Goal: Transaction & Acquisition: Book appointment/travel/reservation

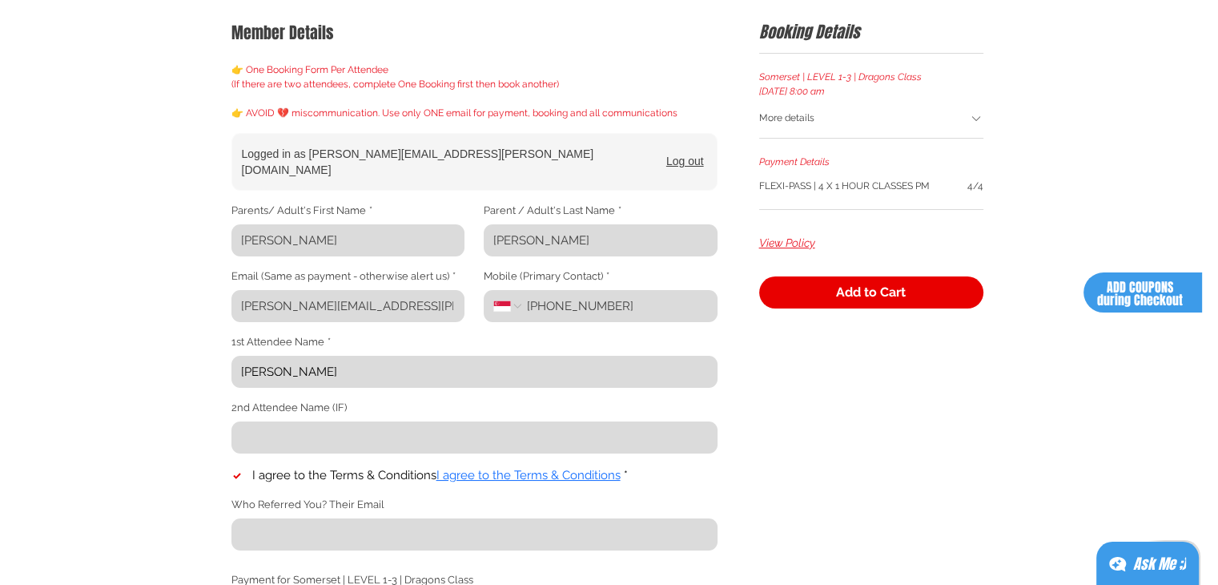
scroll to position [294, 0]
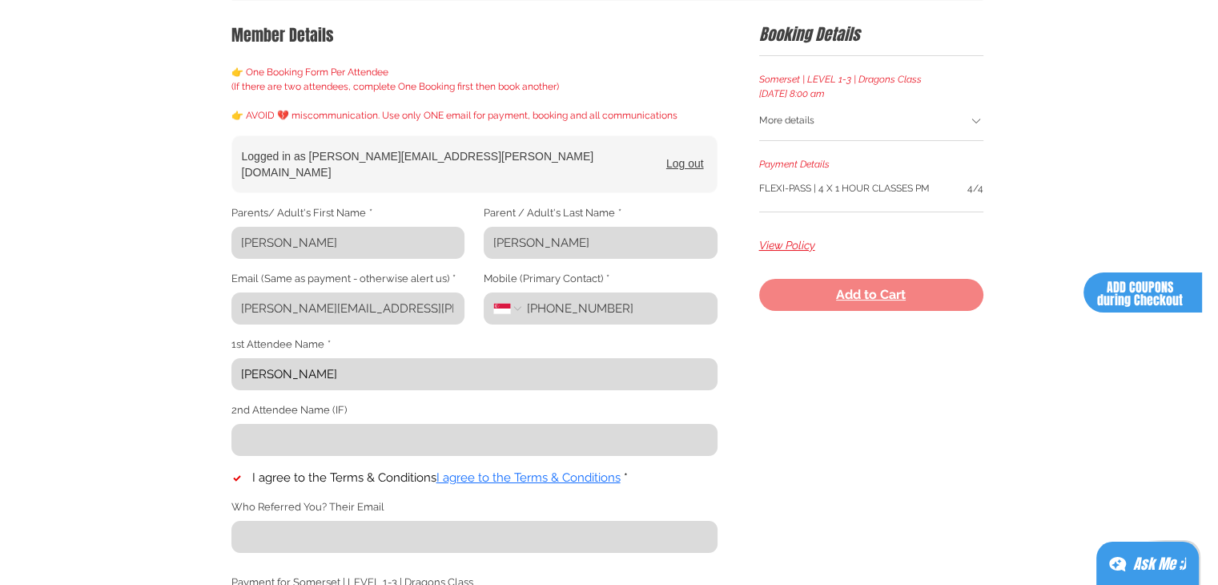
click at [844, 300] on span "Add to Cart" at bounding box center [871, 294] width 70 height 13
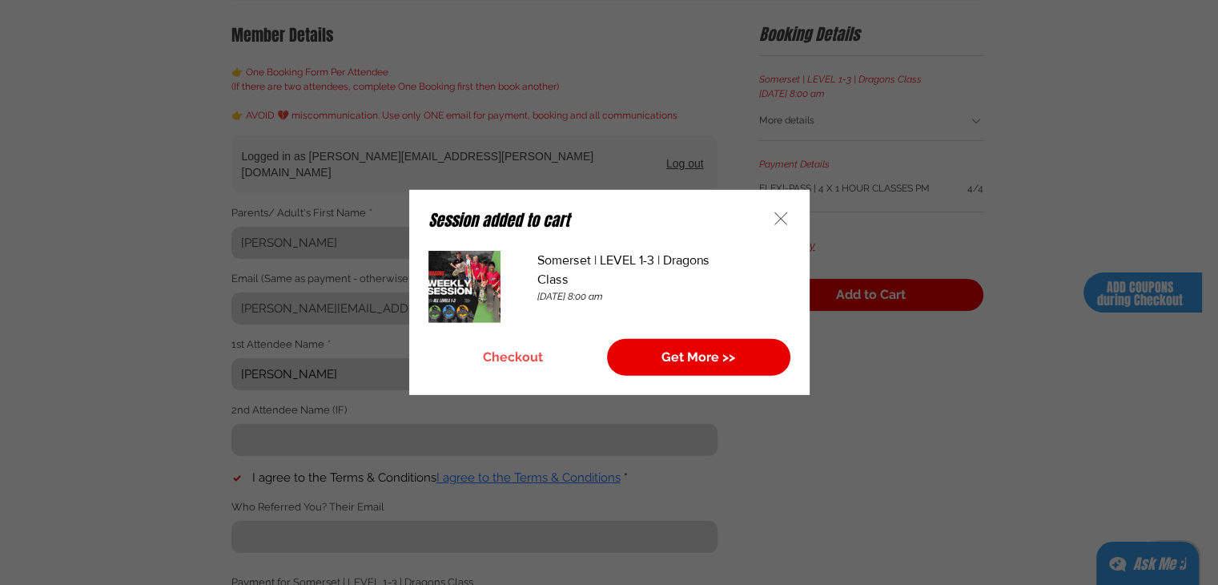
click at [521, 346] on button "Checkout" at bounding box center [513, 357] width 170 height 37
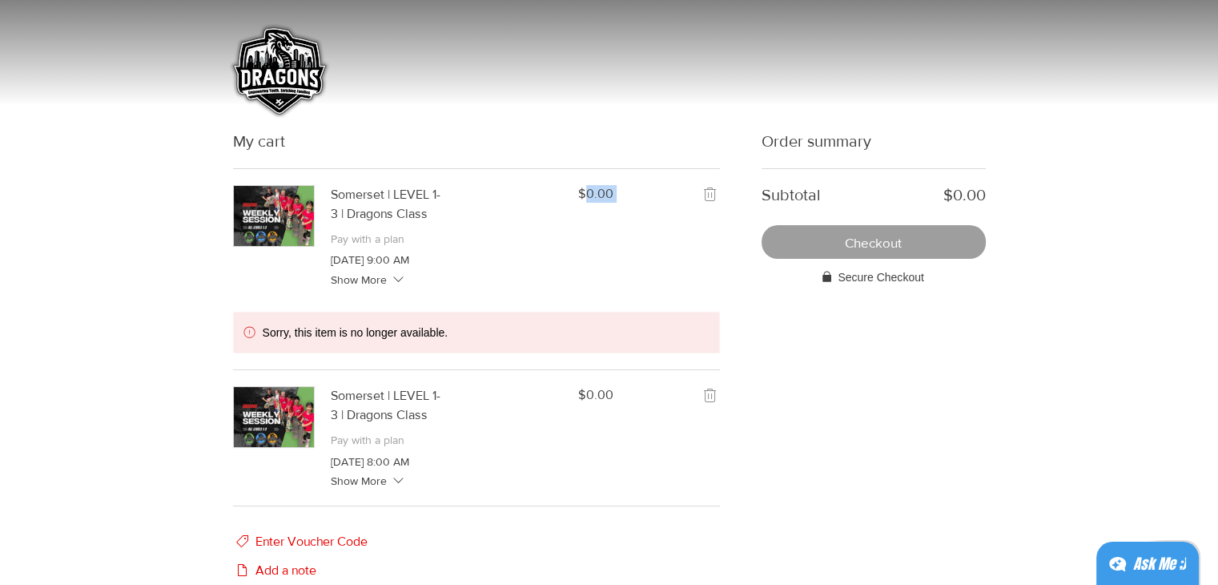
drag, startPoint x: 587, startPoint y: 267, endPoint x: 708, endPoint y: 191, distance: 142.4
click at [708, 191] on div "Somerset | LEVEL 1-3 | Dragons Class Pay with a plan [DATE] 9:00 AM Show More $…" at bounding box center [476, 236] width 487 height 103
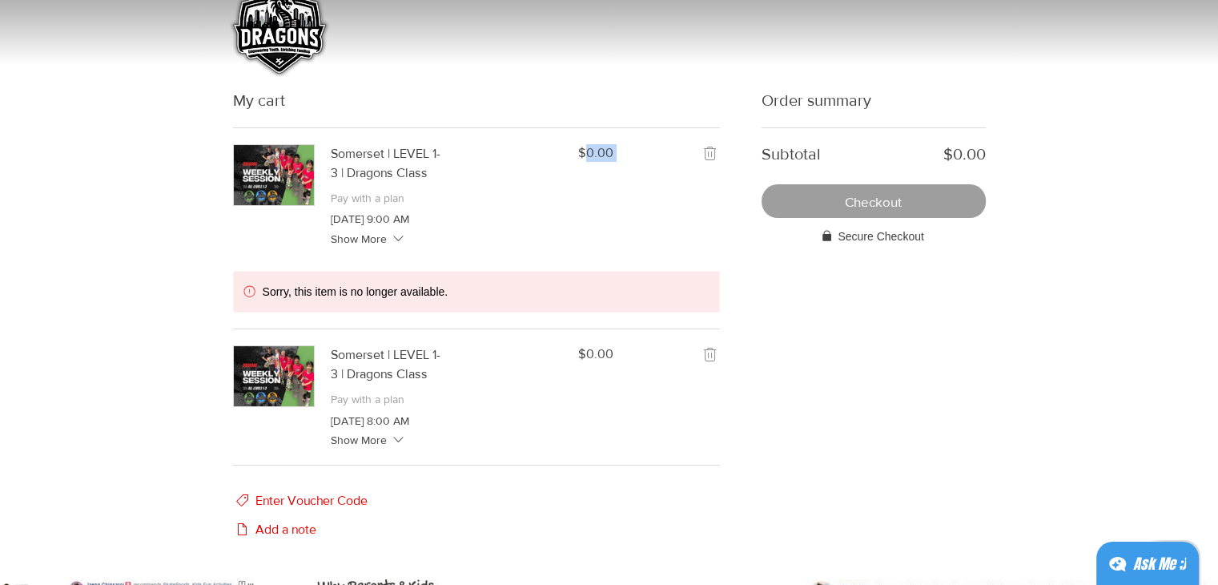
scroll to position [48, 0]
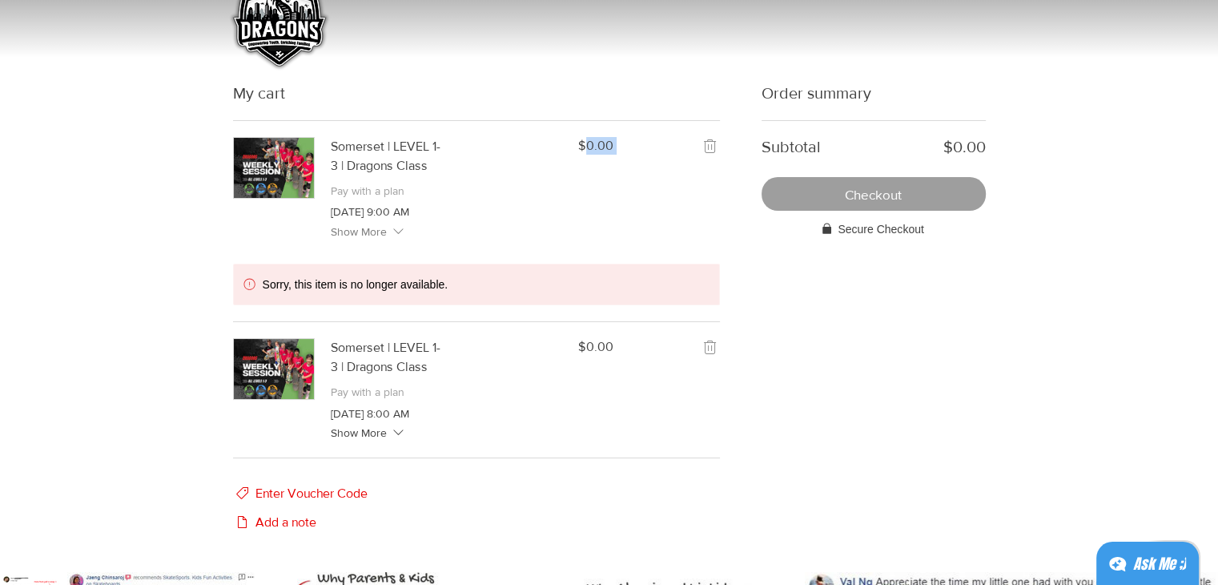
click at [393, 226] on icon "main content" at bounding box center [398, 231] width 17 height 17
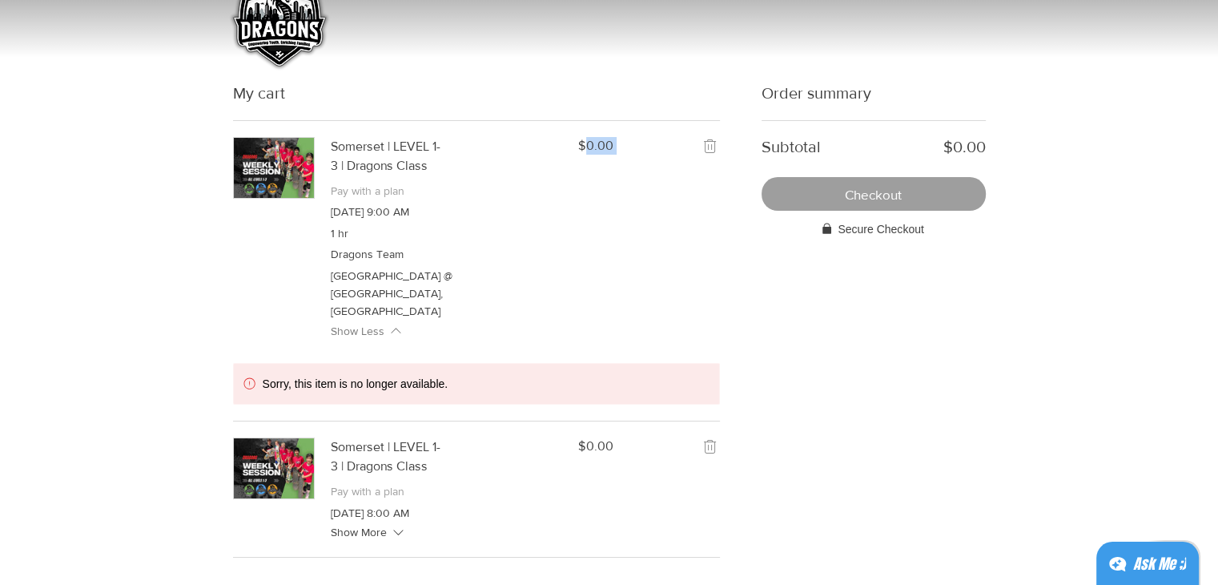
click at [381, 324] on span "Show Less" at bounding box center [358, 332] width 54 height 16
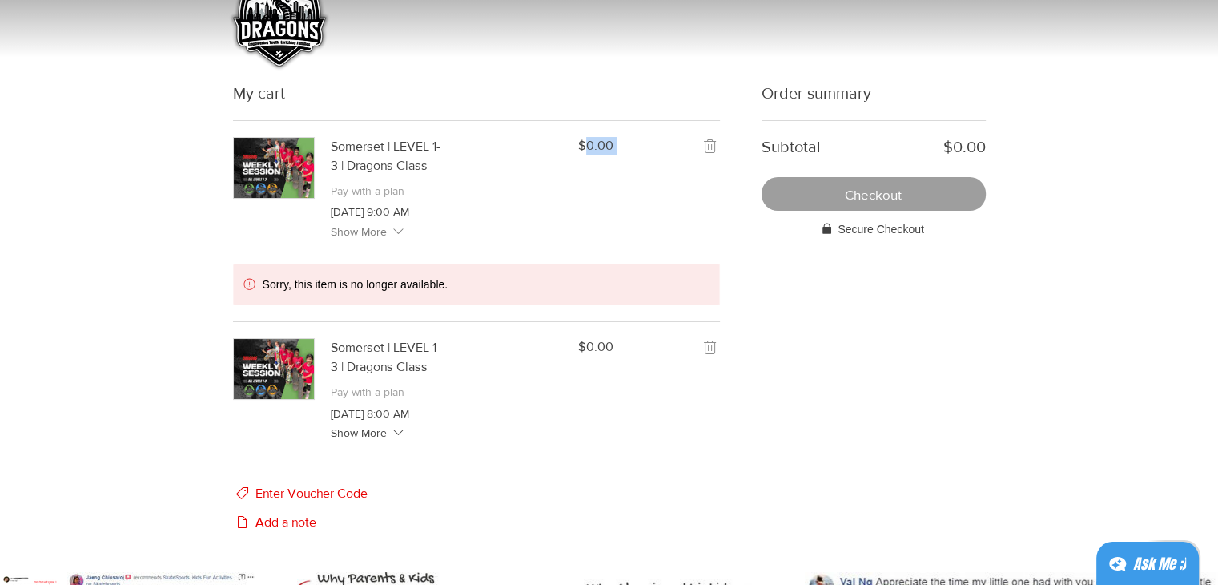
click at [708, 151] on icon "remove Somerset | LEVEL 1-3 | Dragons Class from the cart" at bounding box center [710, 146] width 12 height 14
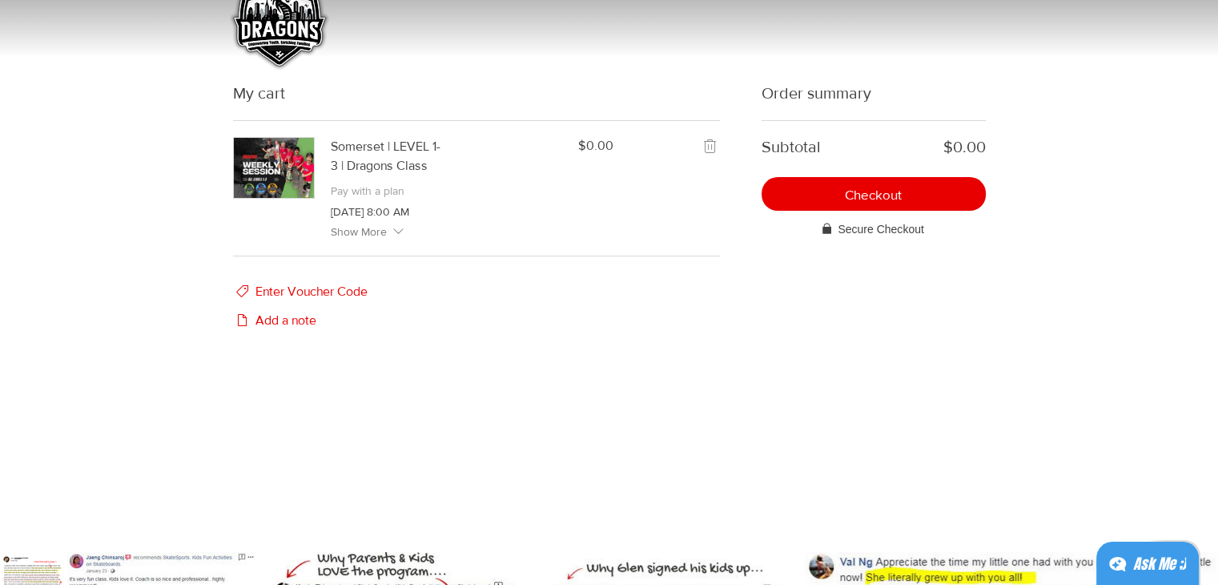
click at [390, 230] on icon "main content" at bounding box center [398, 231] width 17 height 17
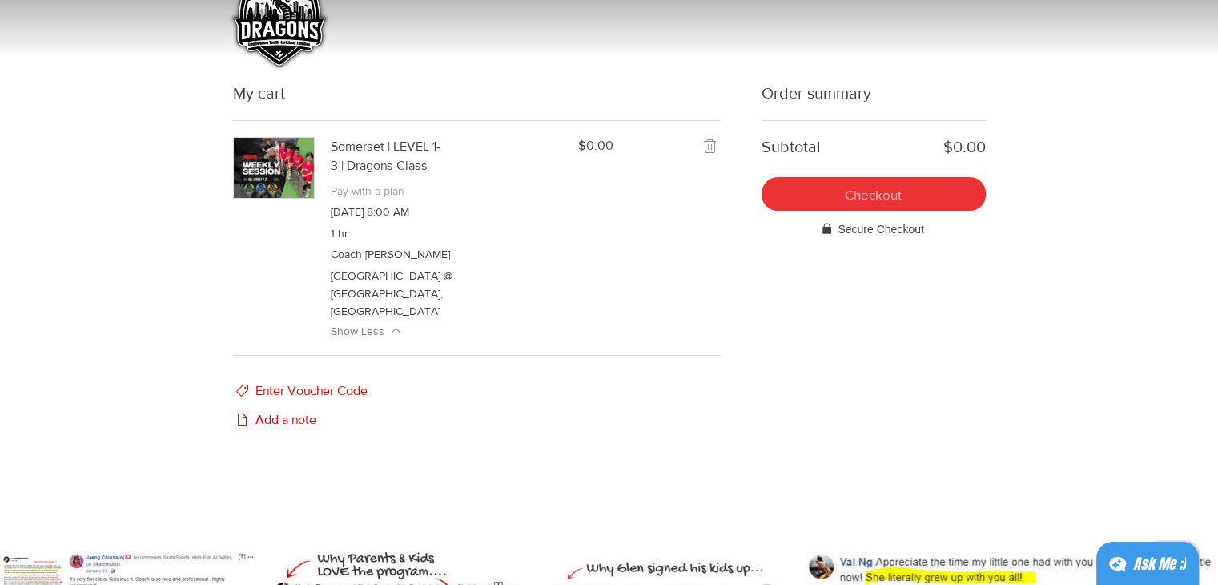
click at [903, 195] on button "Checkout" at bounding box center [874, 194] width 224 height 34
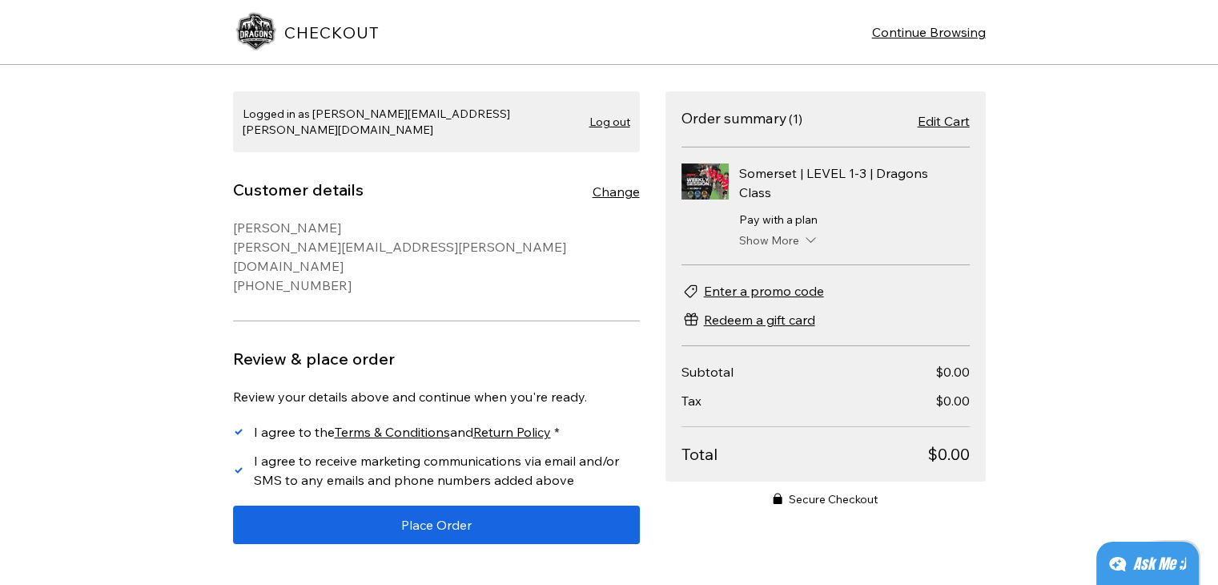
click at [774, 244] on span "Show More" at bounding box center [769, 240] width 60 height 16
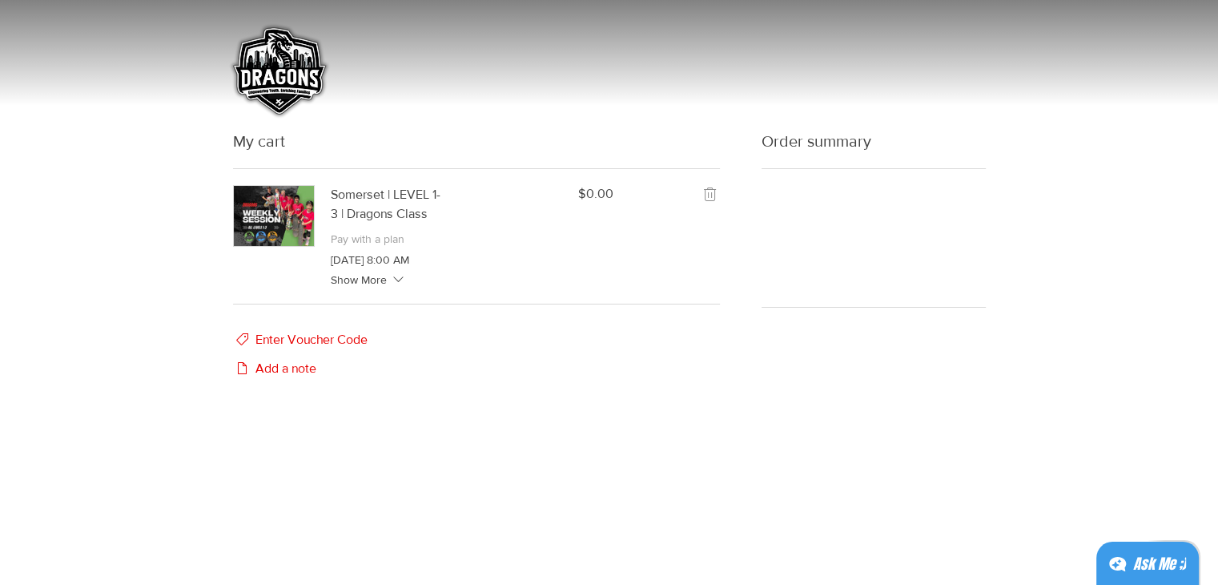
scroll to position [48, 0]
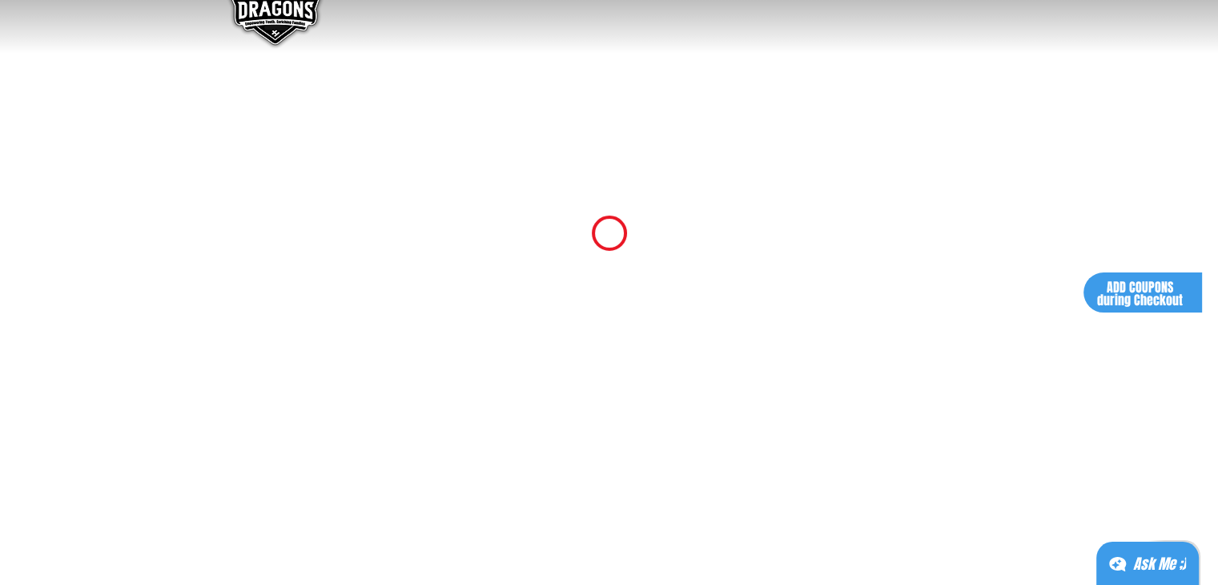
scroll to position [294, 0]
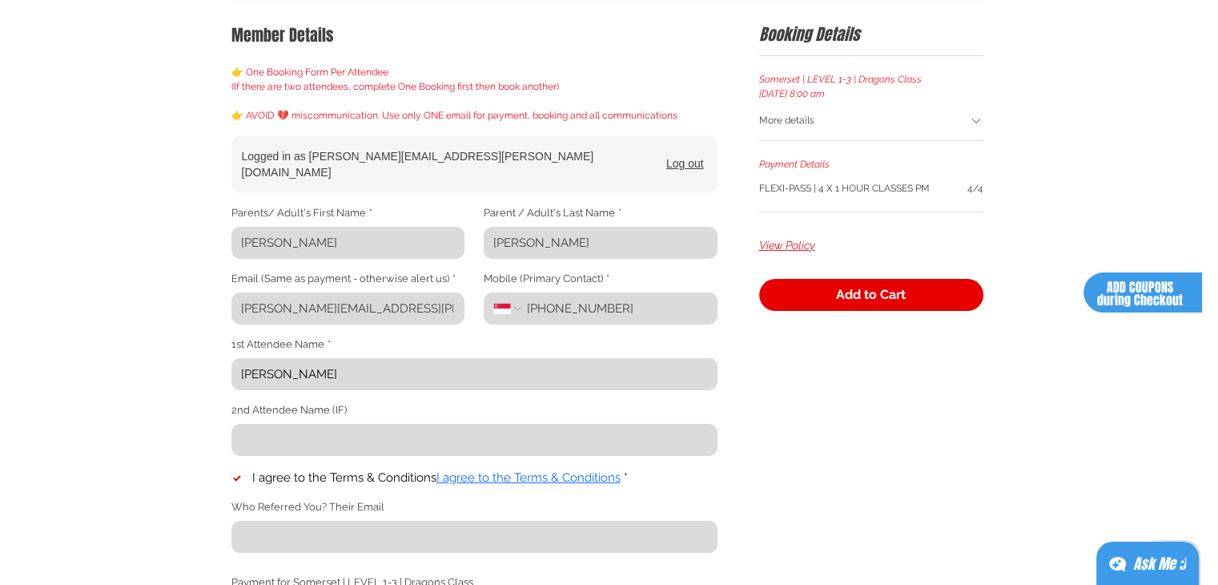
click at [971, 126] on icon "main content" at bounding box center [976, 121] width 14 height 14
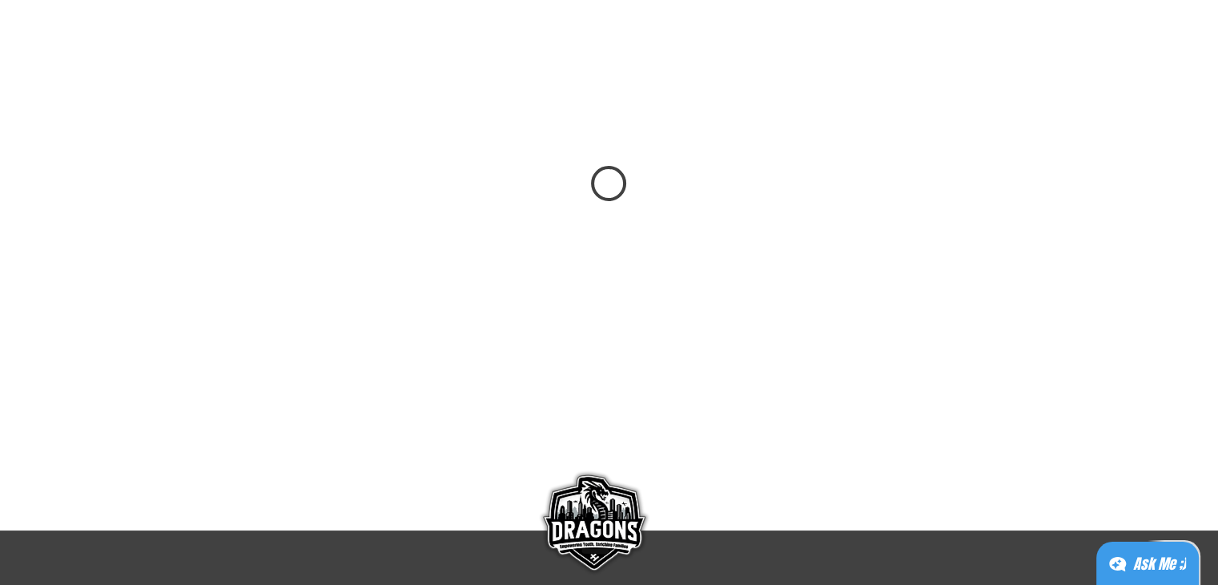
scroll to position [138, 0]
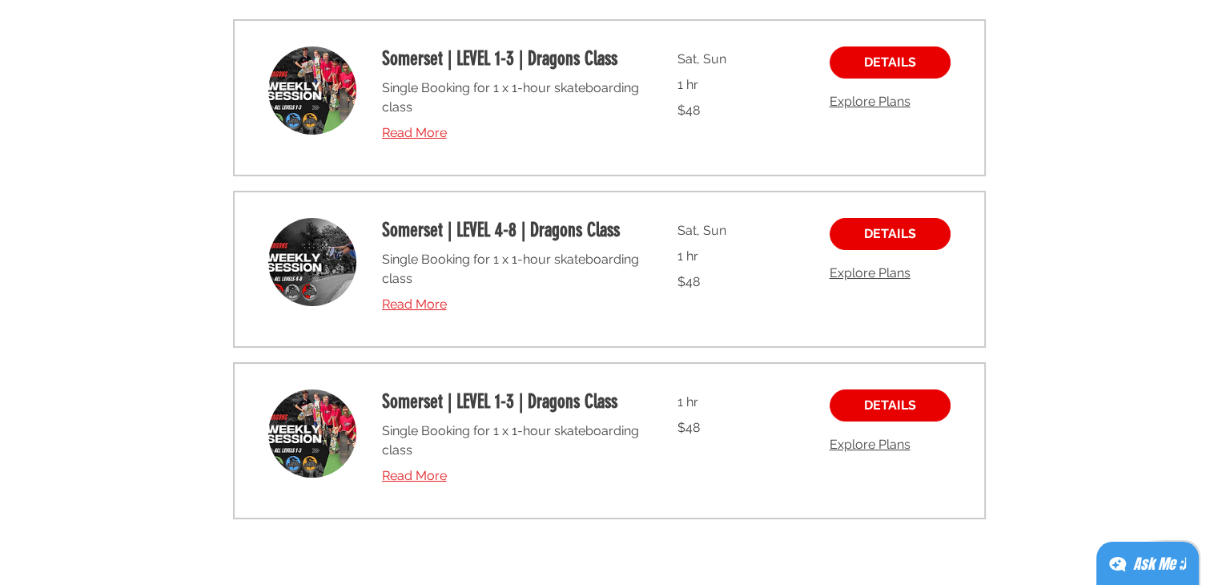
scroll to position [263, 0]
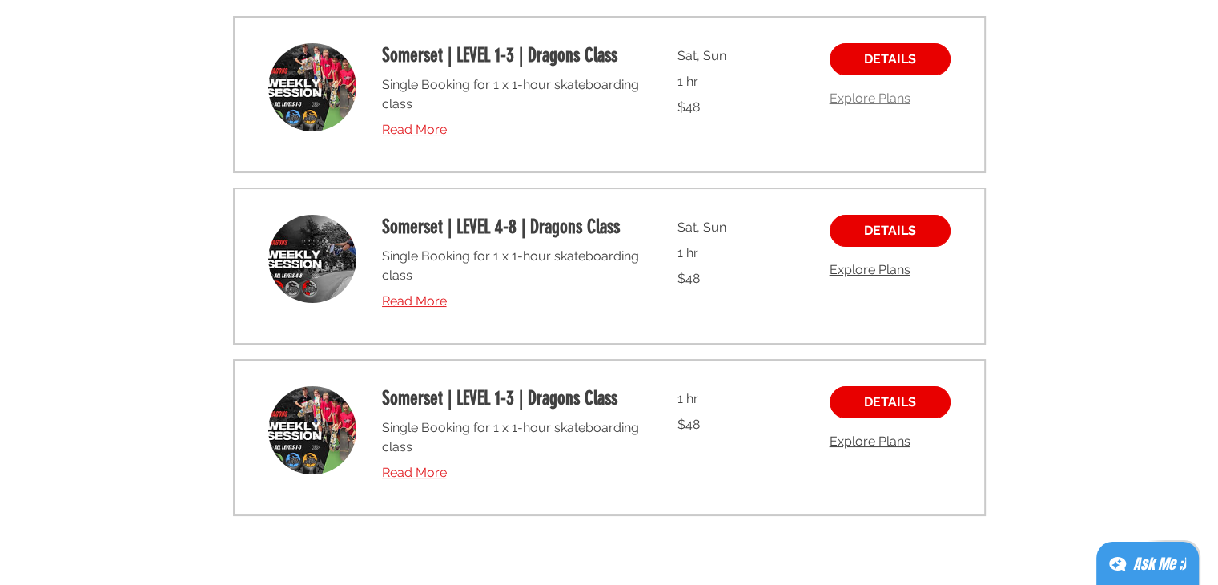
click at [887, 99] on span "Explore Plans" at bounding box center [870, 98] width 81 height 21
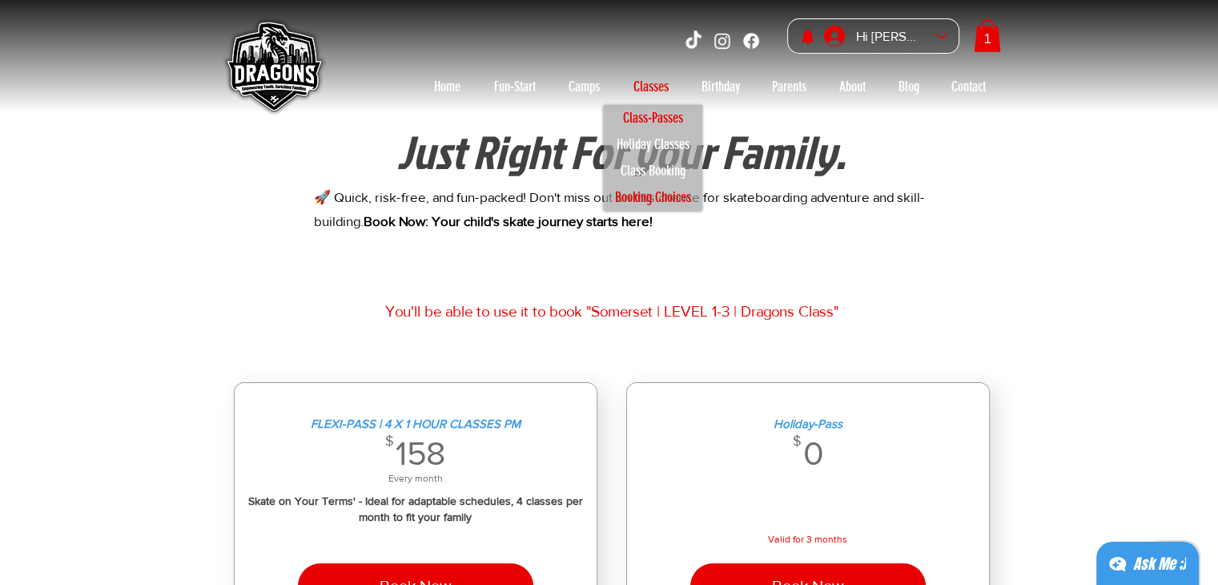
click at [669, 196] on p "Booking Choices" at bounding box center [653, 197] width 90 height 26
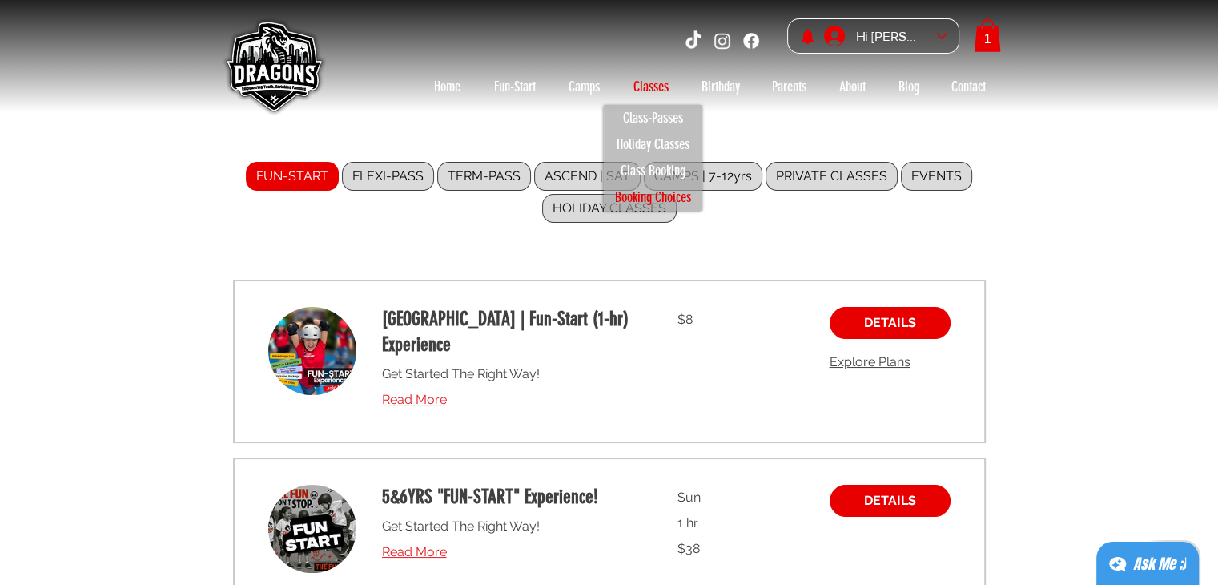
scroll to position [585, 0]
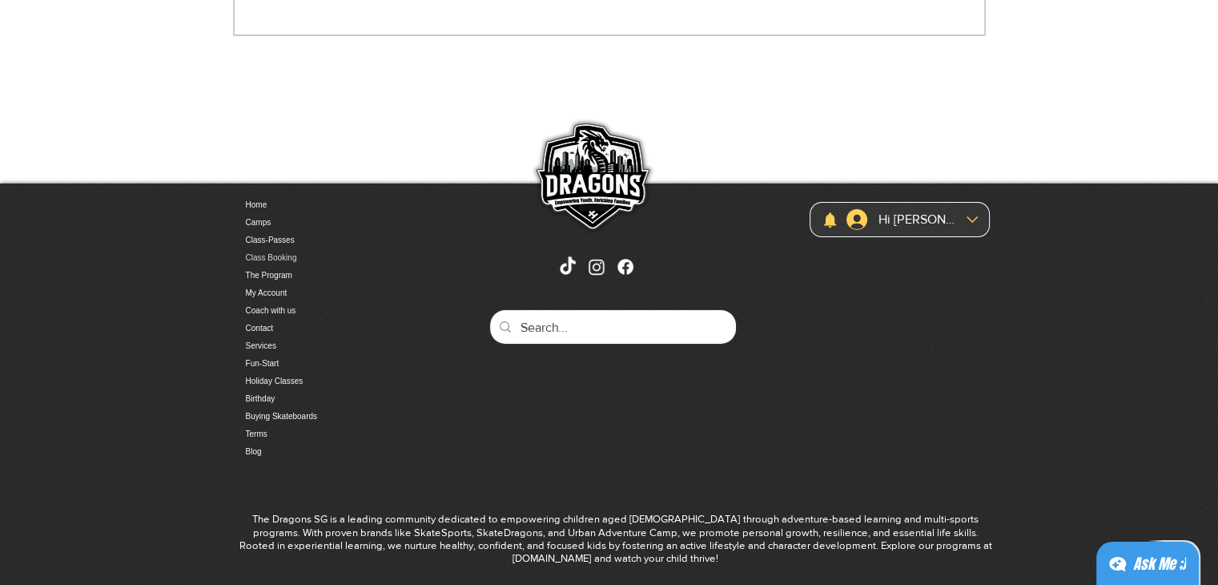
click at [279, 249] on link "Class Booking" at bounding box center [330, 258] width 168 height 18
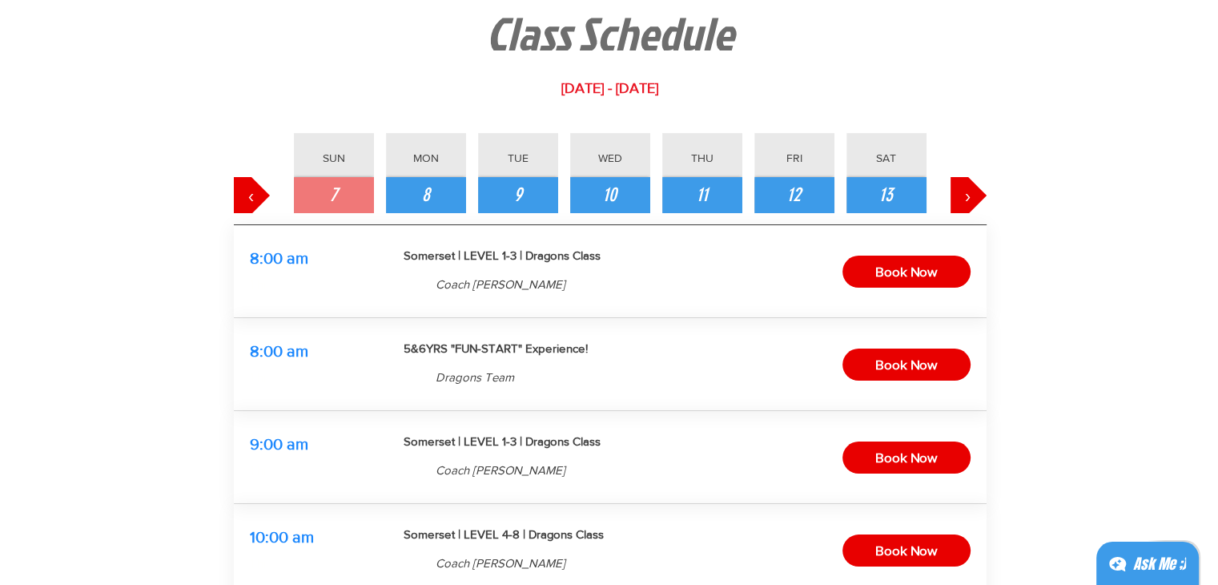
scroll to position [137, 0]
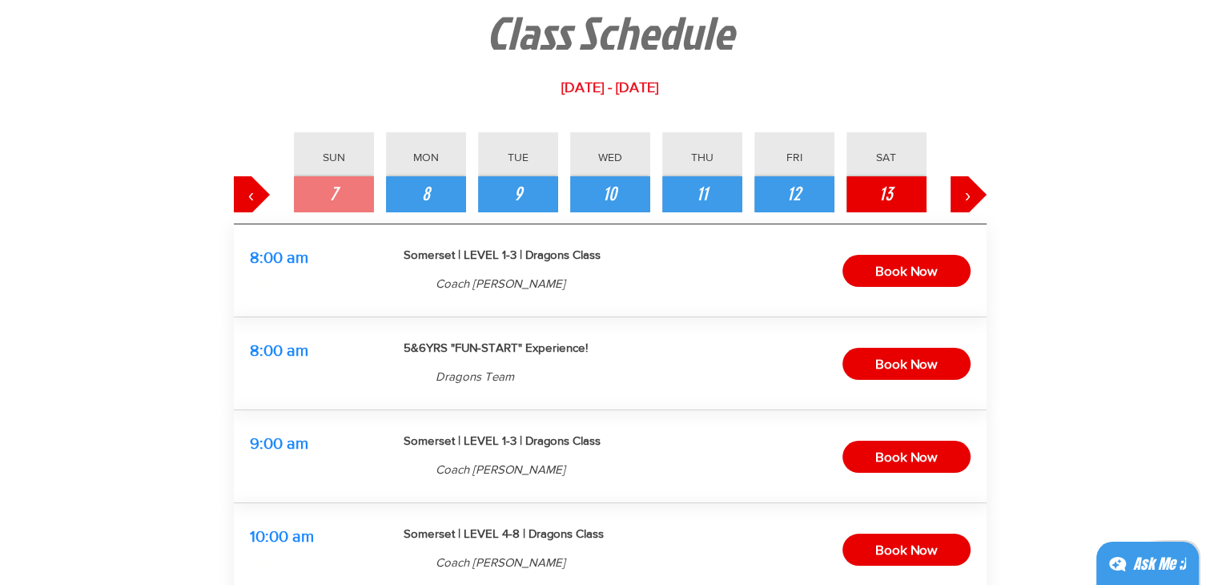
click at [871, 196] on button "13" at bounding box center [886, 194] width 80 height 36
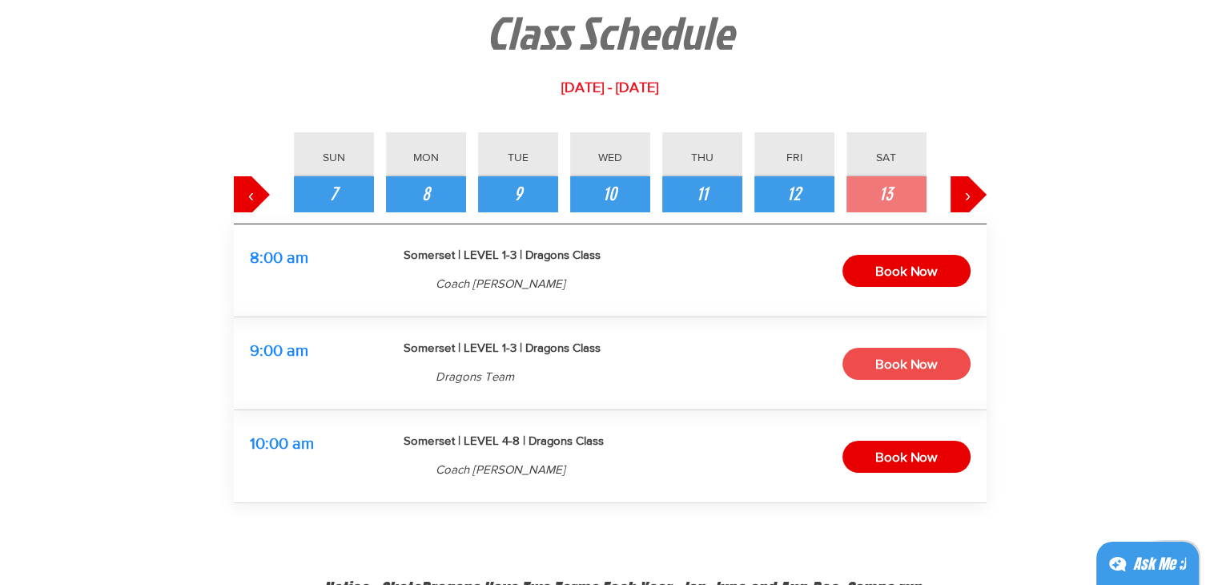
scroll to position [0, 0]
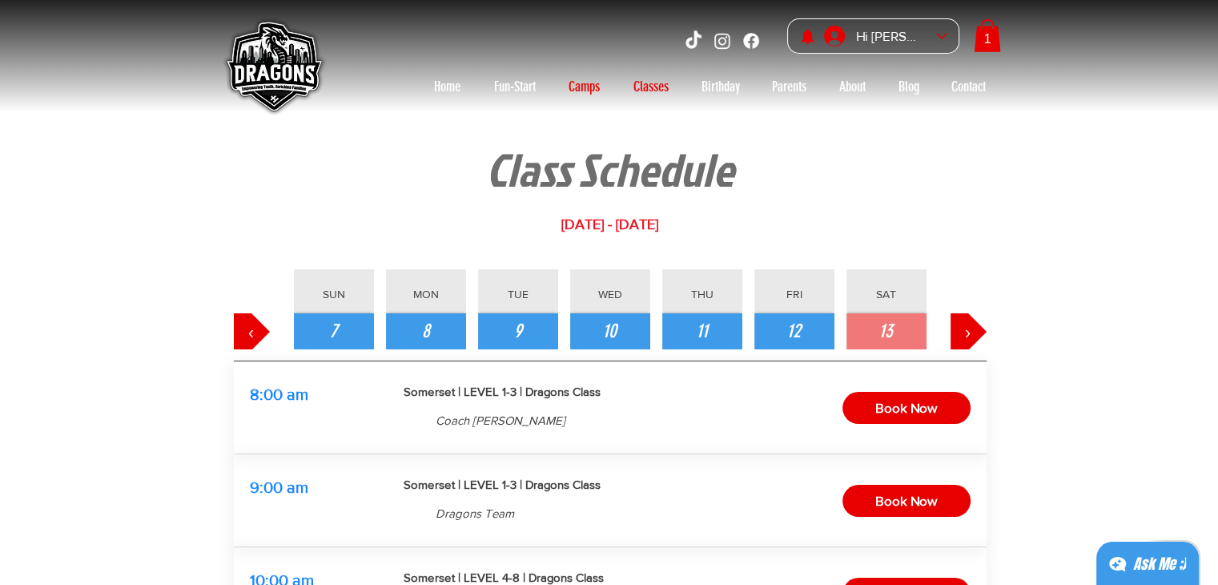
click at [593, 84] on p "Camps" at bounding box center [584, 87] width 47 height 26
